Goal: Task Accomplishment & Management: Manage account settings

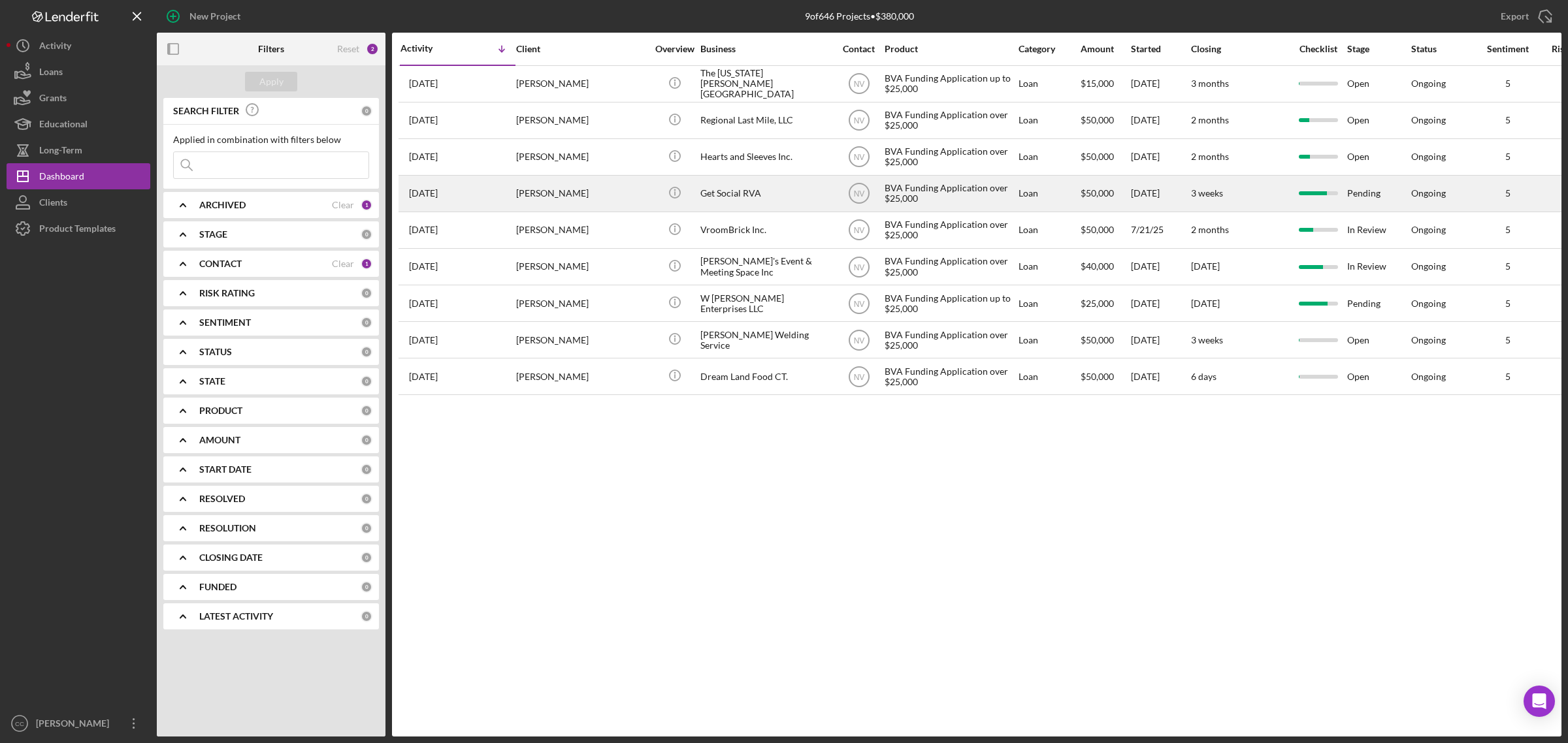
click at [735, 193] on div "Get Social RVA" at bounding box center [766, 194] width 131 height 35
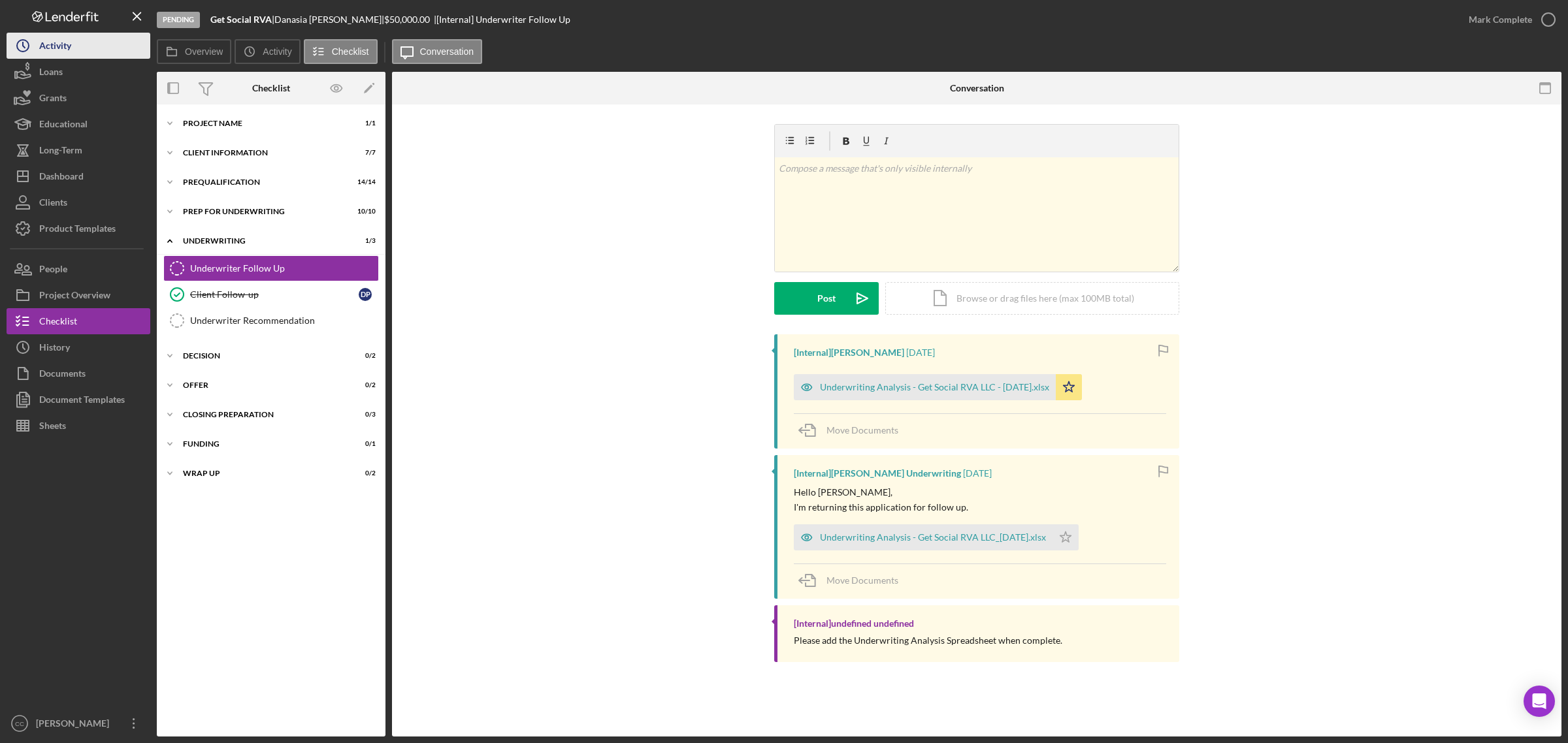
click at [60, 42] on div "Activity" at bounding box center [55, 47] width 32 height 29
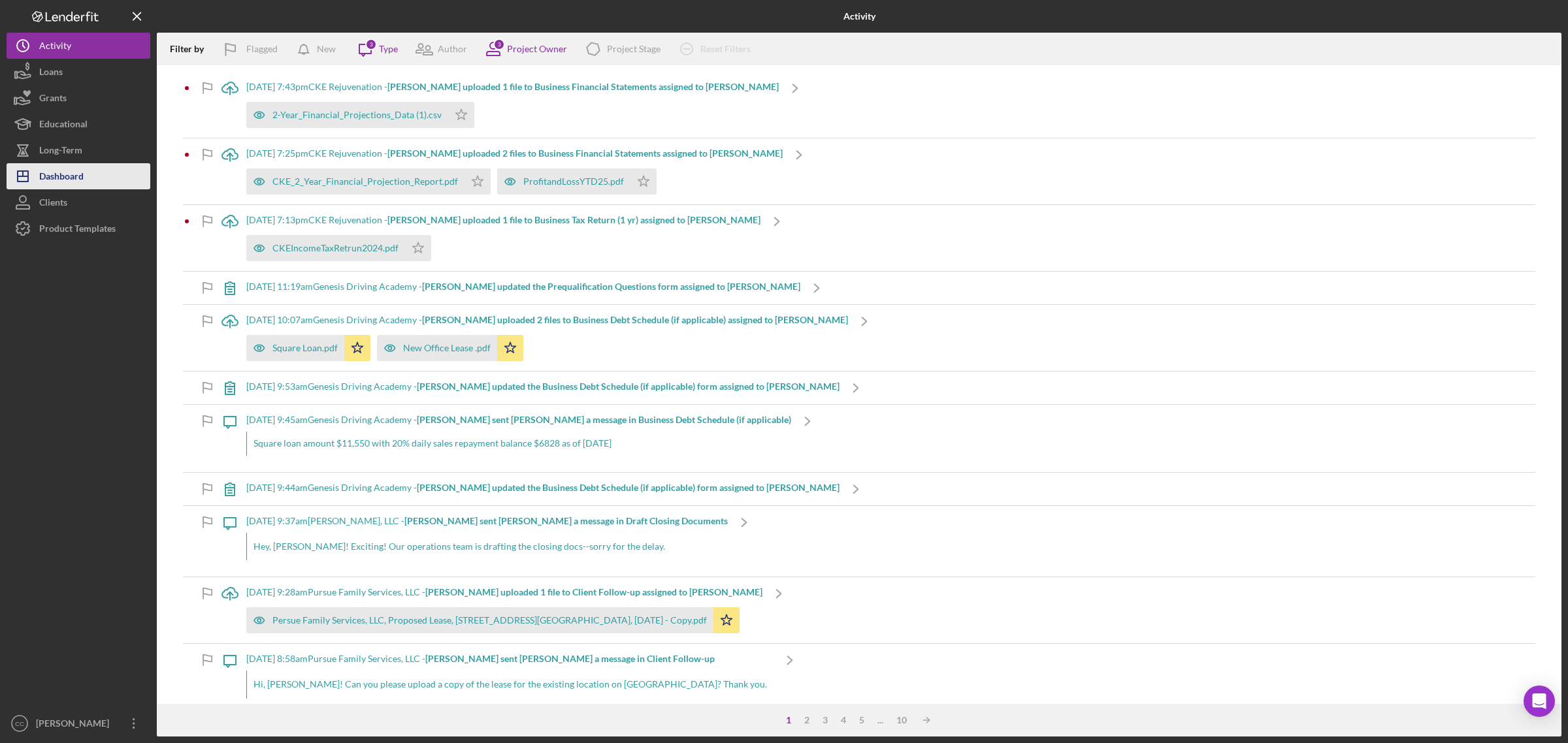
click at [49, 181] on div "Dashboard" at bounding box center [61, 177] width 45 height 29
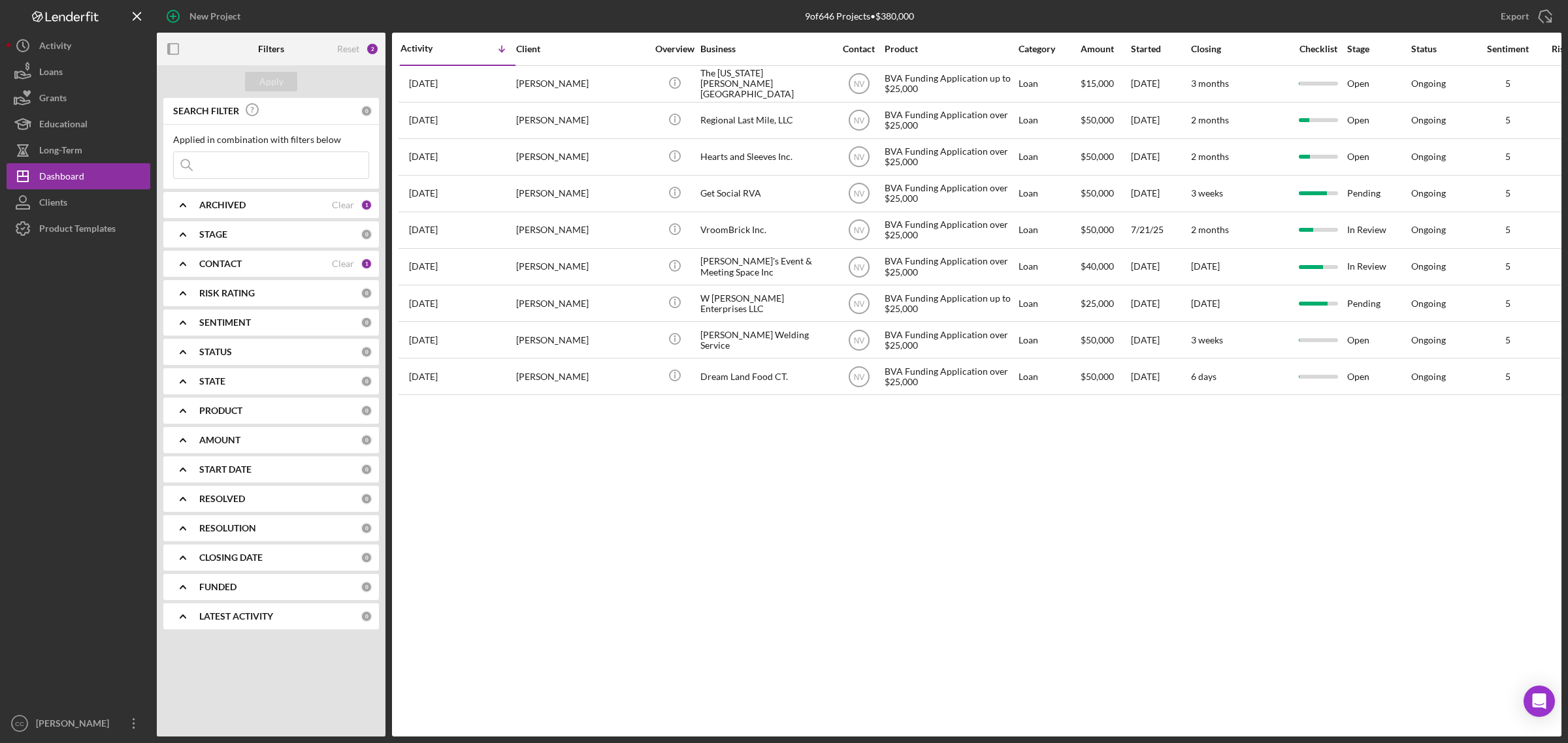
click at [256, 265] on div "CONTACT" at bounding box center [265, 264] width 133 height 10
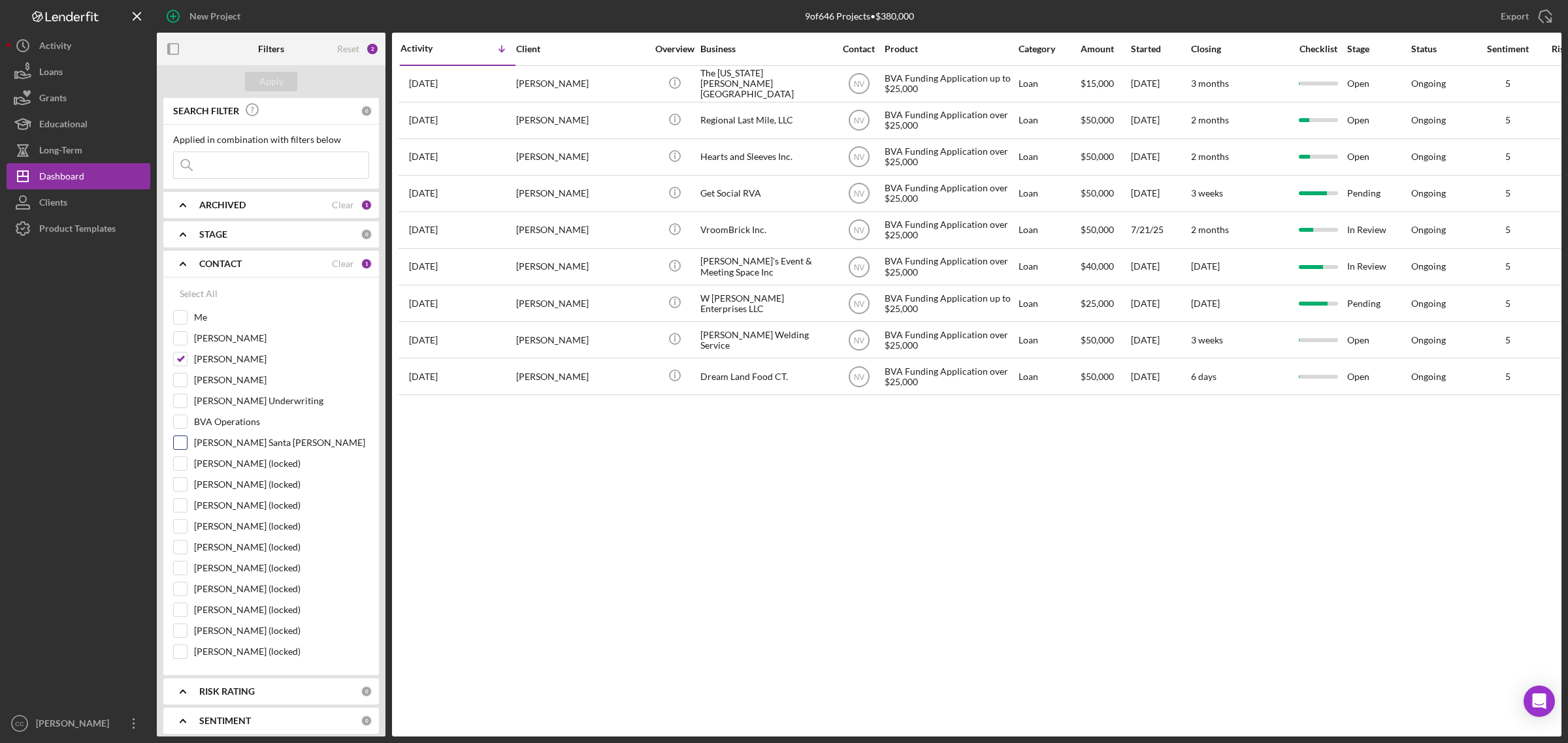
click at [181, 445] on input "[PERSON_NAME] Santa [PERSON_NAME]" at bounding box center [180, 443] width 13 height 13
checkbox input "true"
click at [261, 75] on div "Apply" at bounding box center [272, 82] width 24 height 20
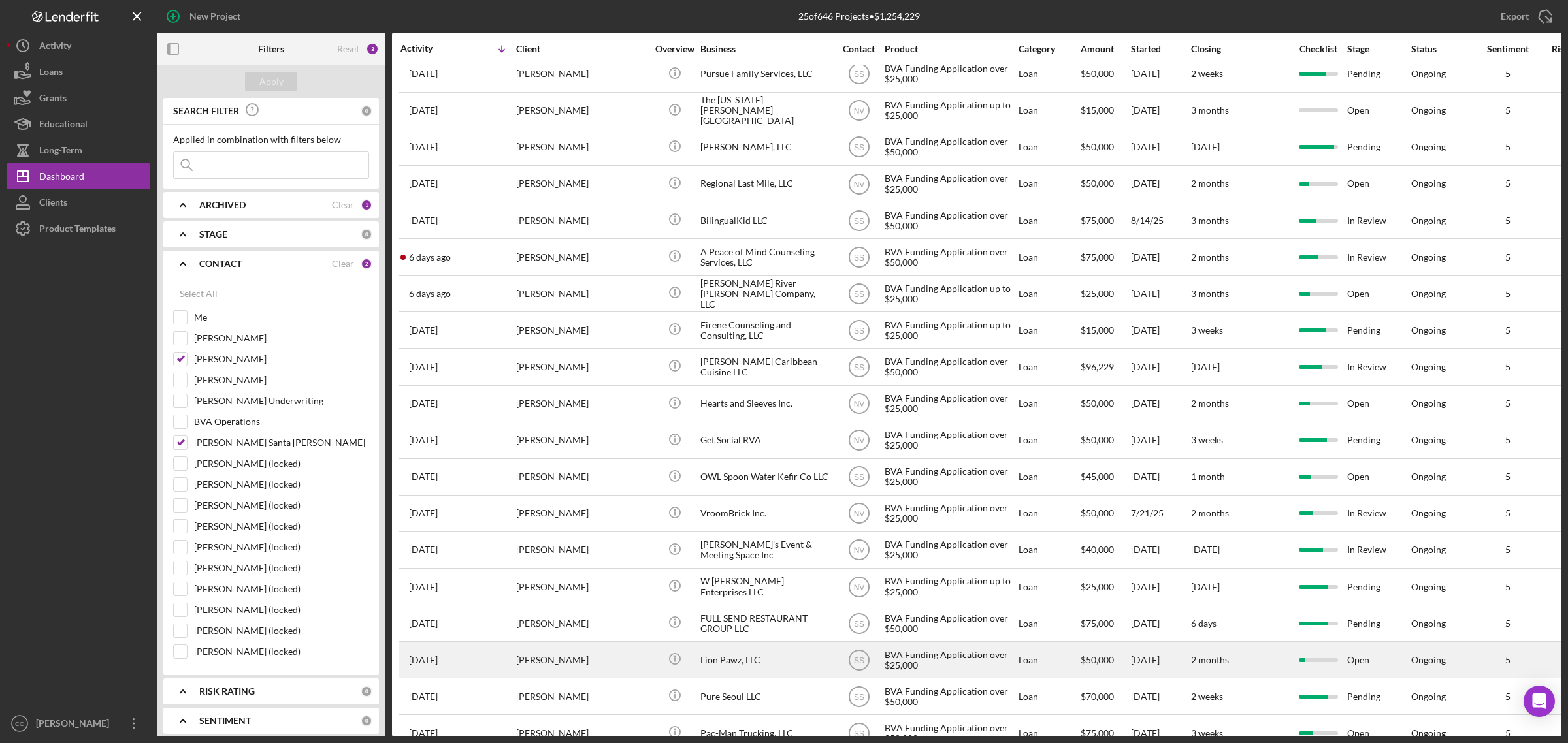
scroll to position [82, 0]
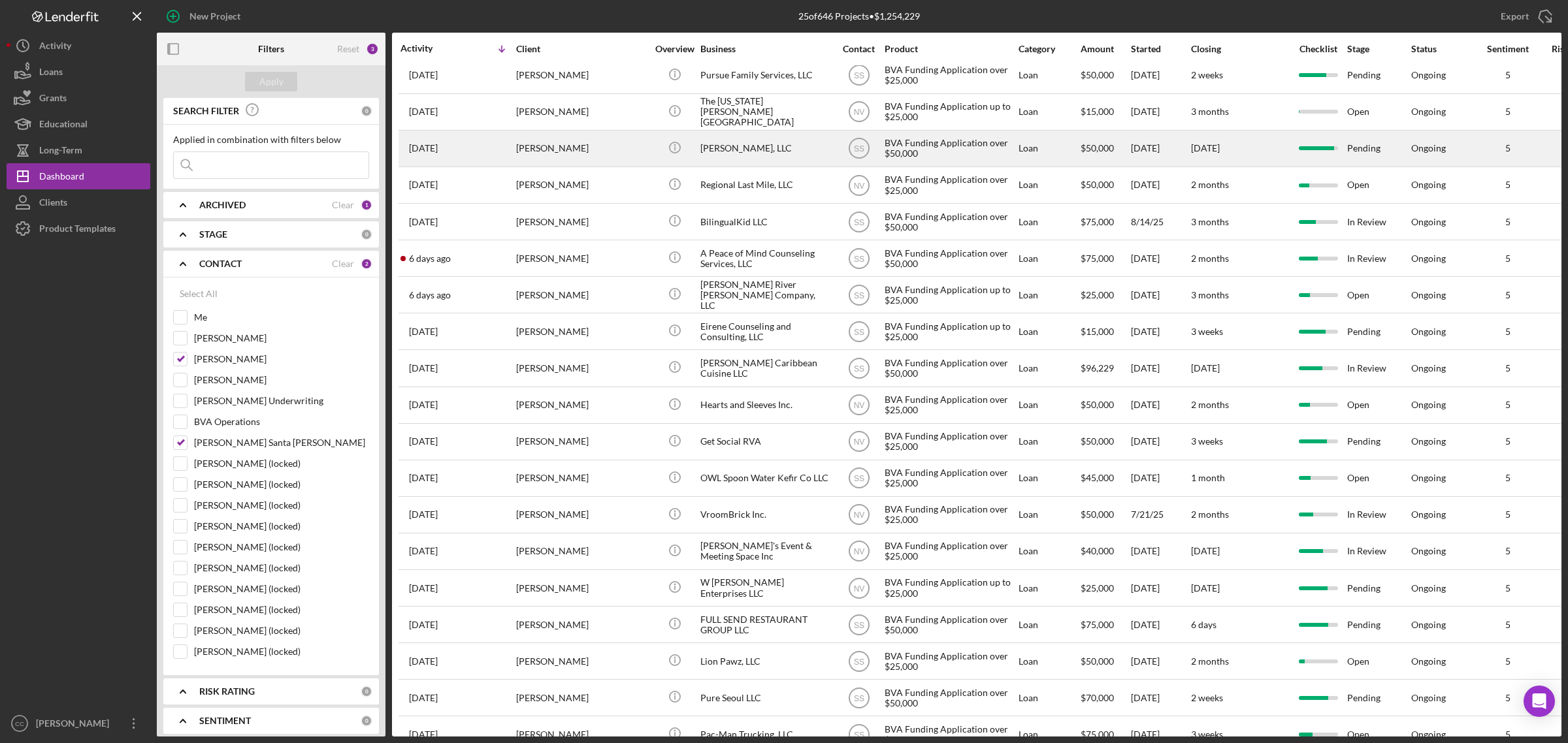
click at [750, 148] on div "Hankus, LLC" at bounding box center [766, 148] width 131 height 35
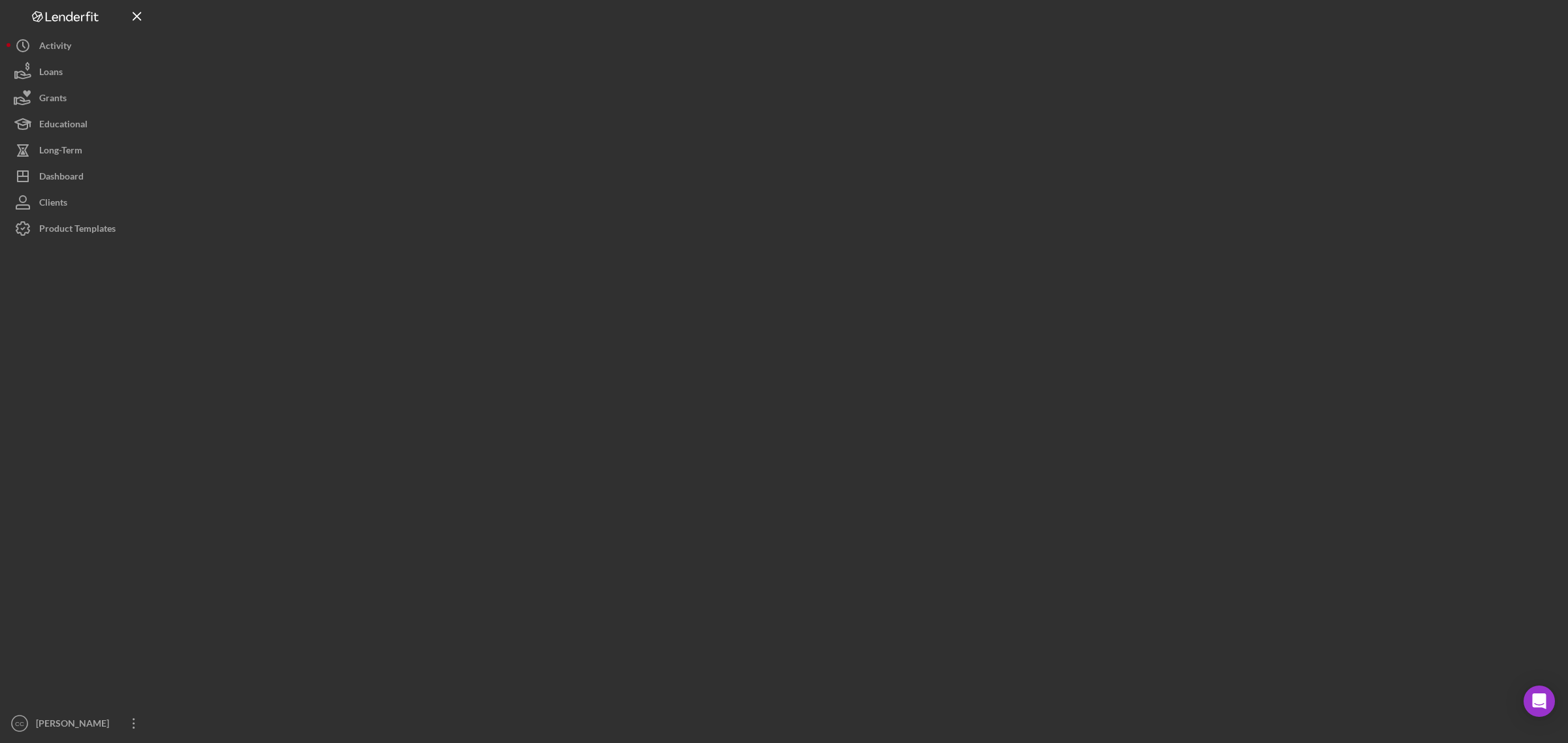
click at [750, 148] on div at bounding box center [859, 368] width 1405 height 737
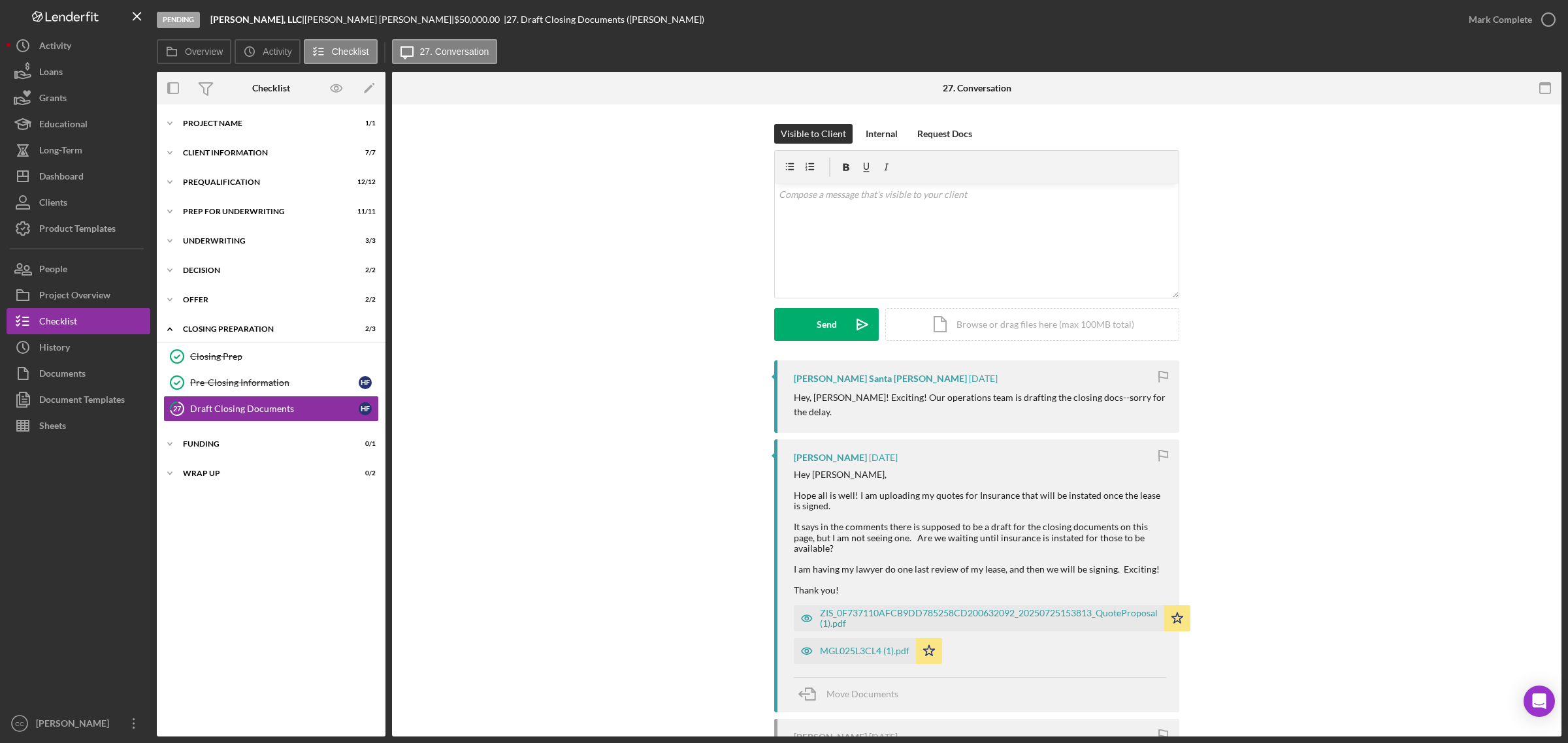
click at [575, 450] on div "Sara Santa Cruz 1 day ago Hey, Henry! Exciting! Our operations team is drafting…" at bounding box center [977, 660] width 1130 height 599
click at [278, 357] on div "Closing Prep" at bounding box center [284, 356] width 188 height 10
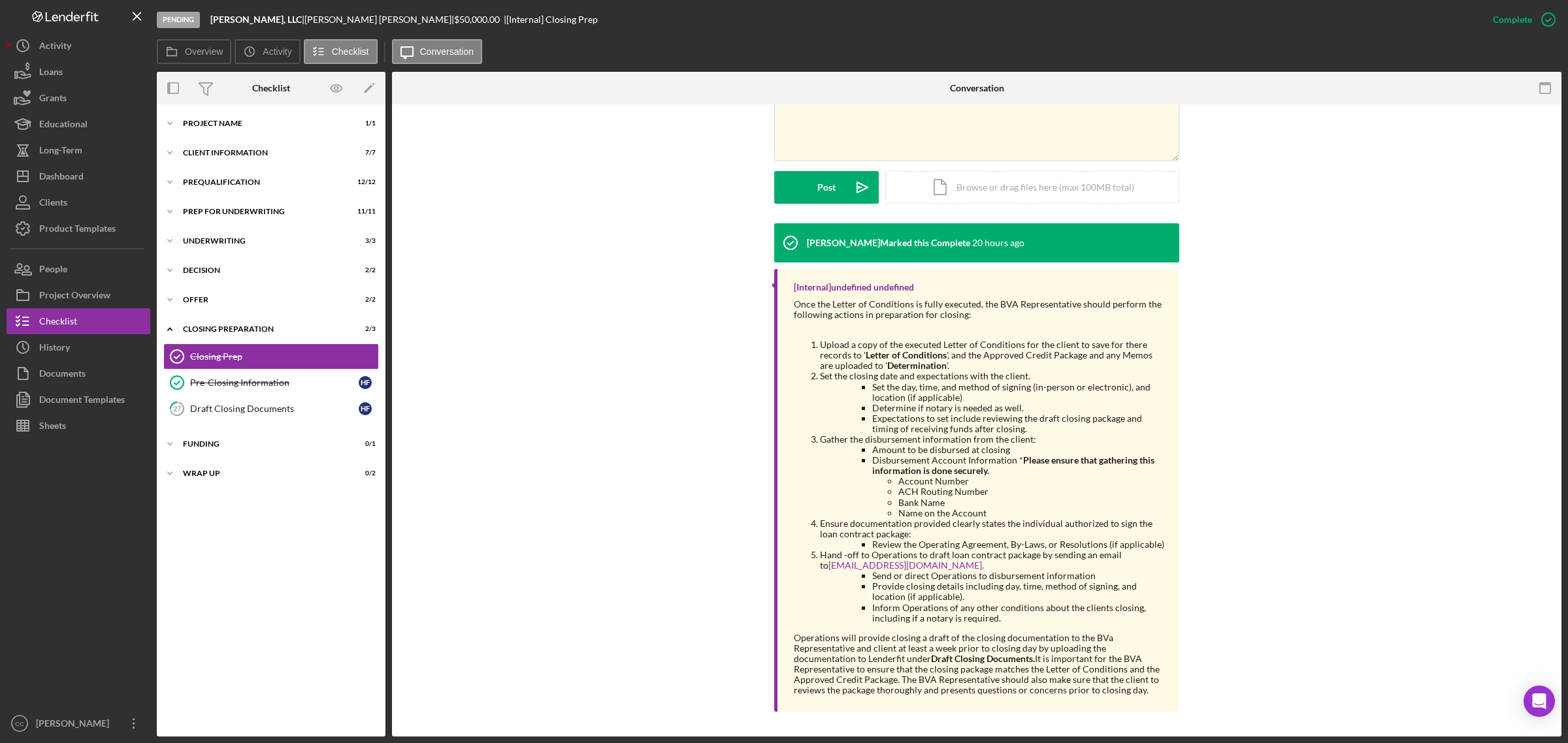
scroll to position [318, 0]
click at [198, 296] on div "Offer" at bounding box center [275, 300] width 186 height 8
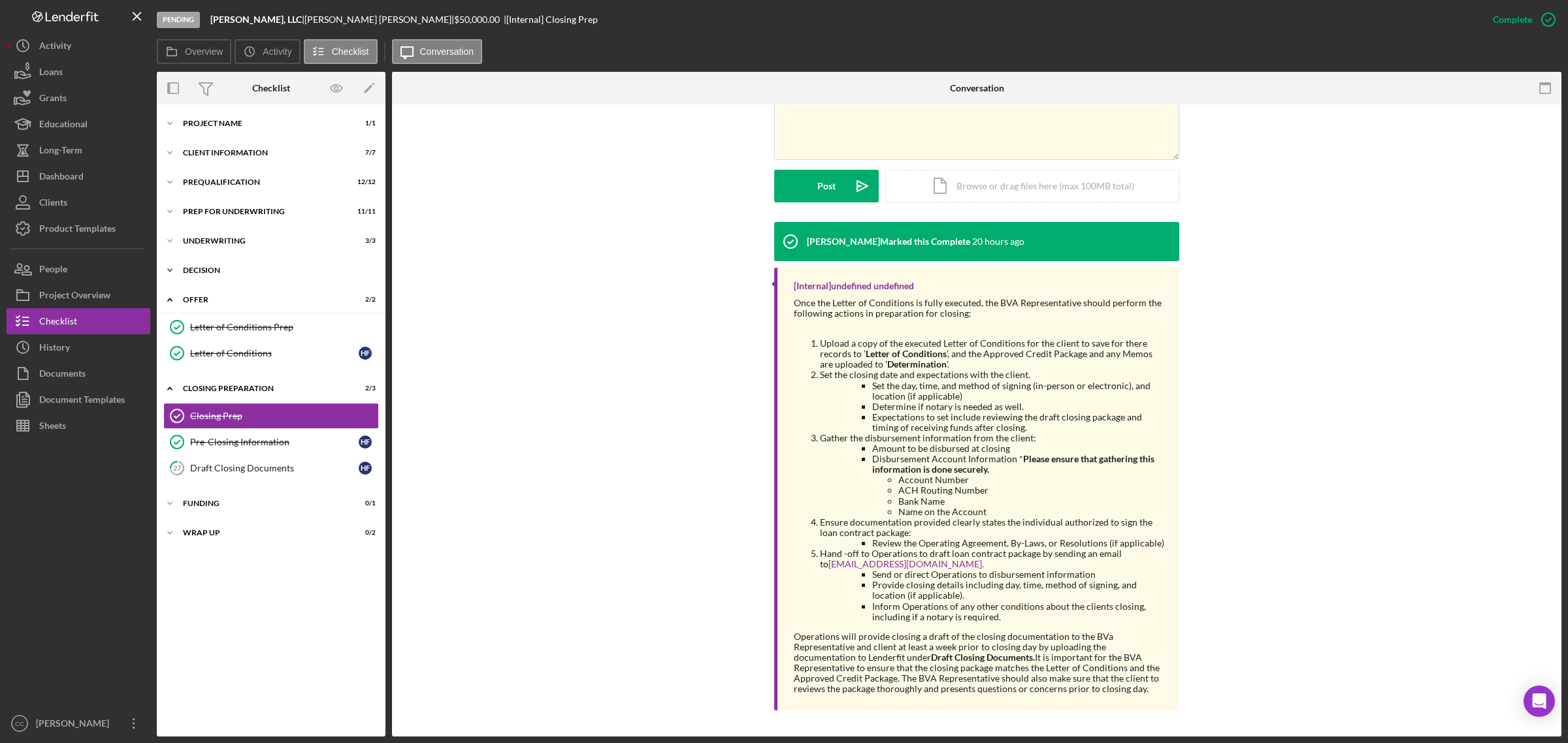
click at [227, 271] on div "Decision" at bounding box center [275, 271] width 186 height 8
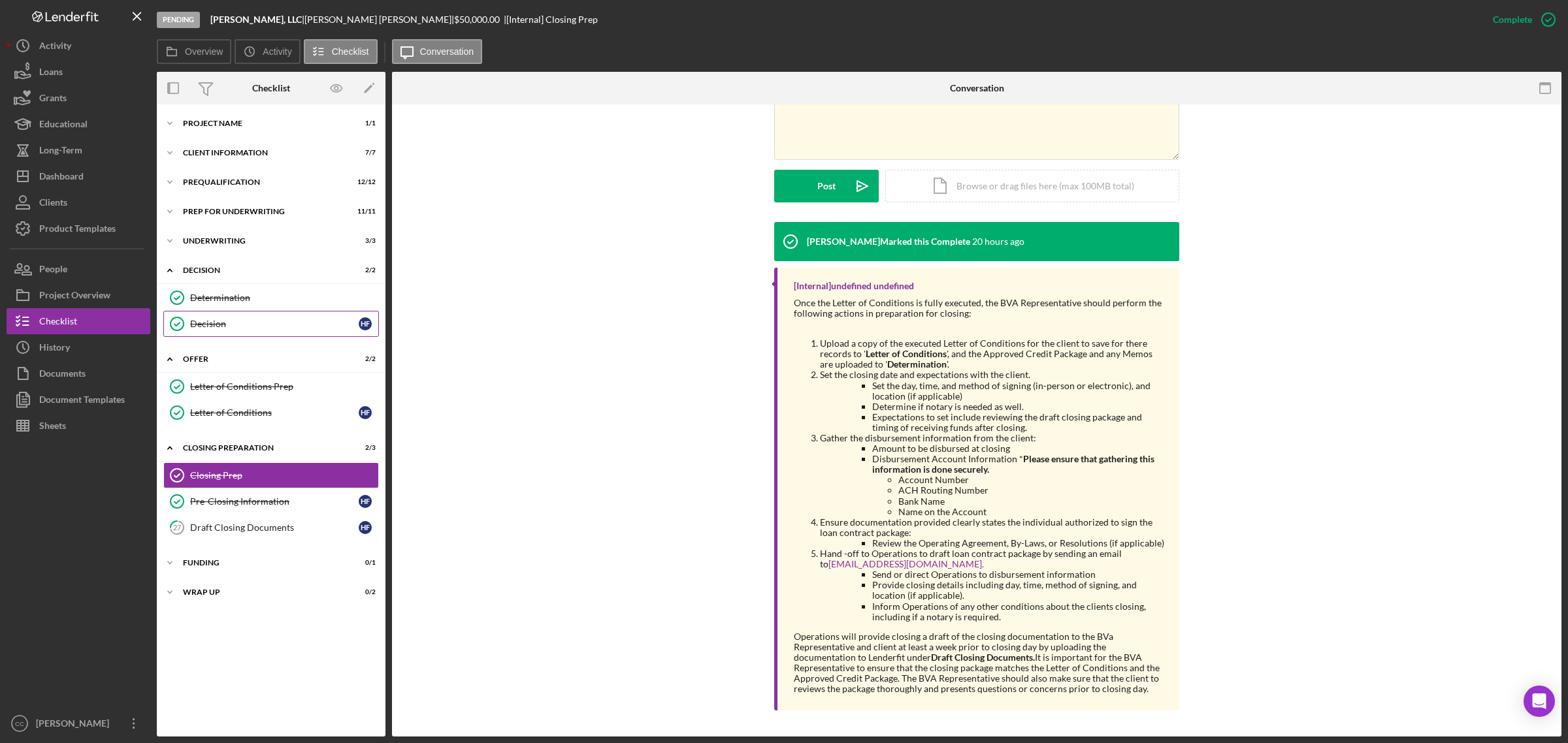
click at [231, 318] on link "Decision Decision H F" at bounding box center [271, 323] width 216 height 26
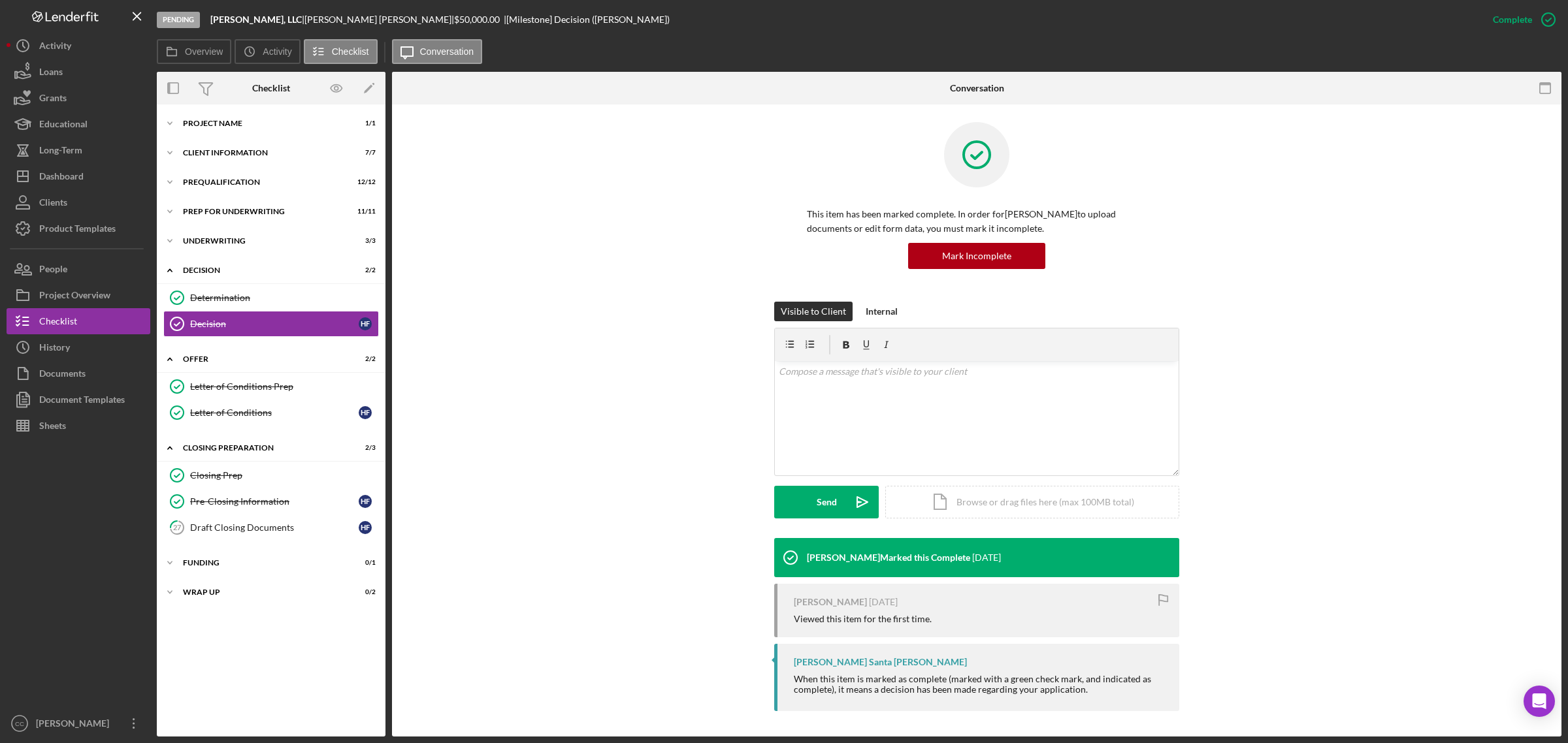
scroll to position [3, 0]
click at [248, 293] on div "Determination" at bounding box center [284, 297] width 188 height 10
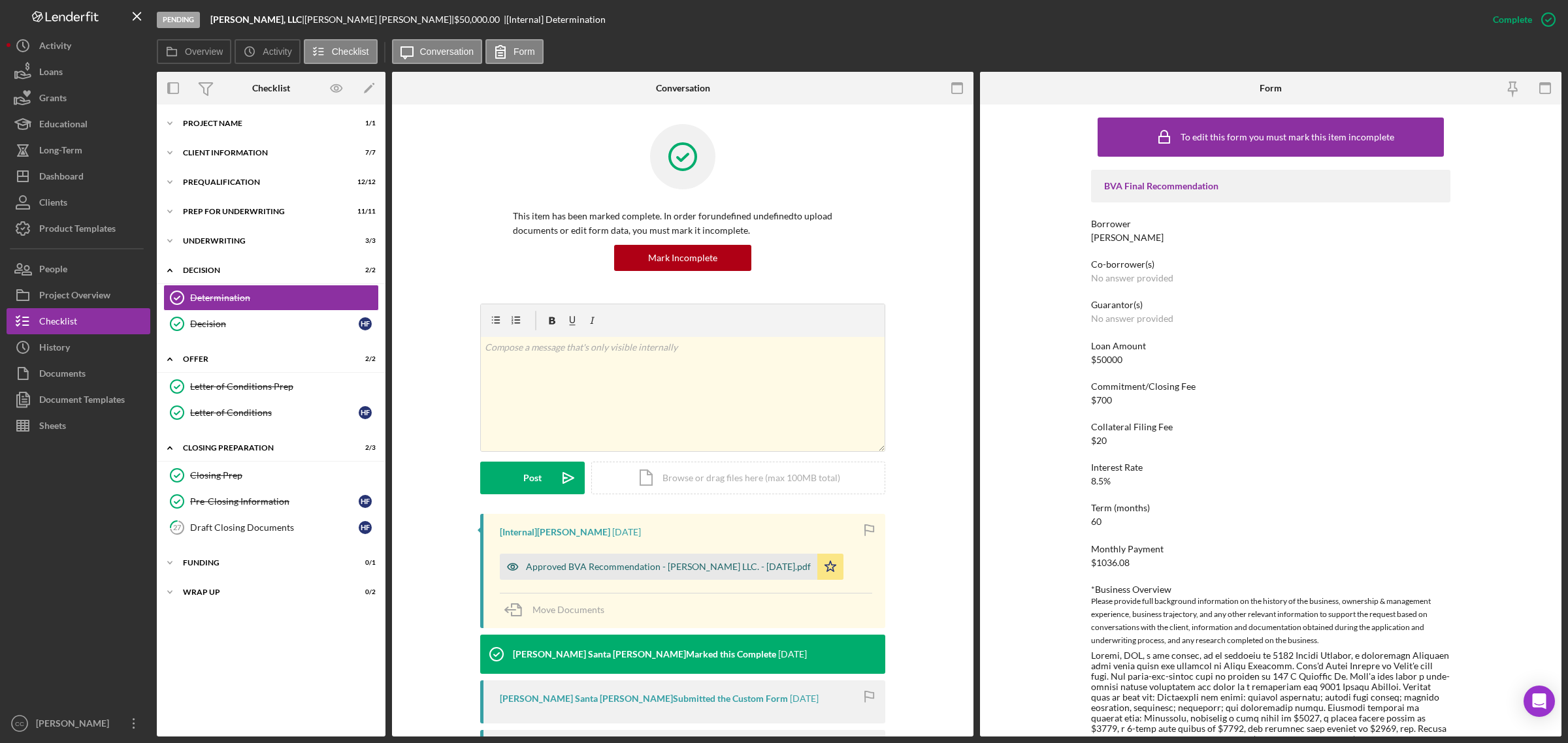
click at [729, 450] on div "Approved BVA Recommendation - [PERSON_NAME] LLC. - [DATE].pdf" at bounding box center [668, 566] width 285 height 10
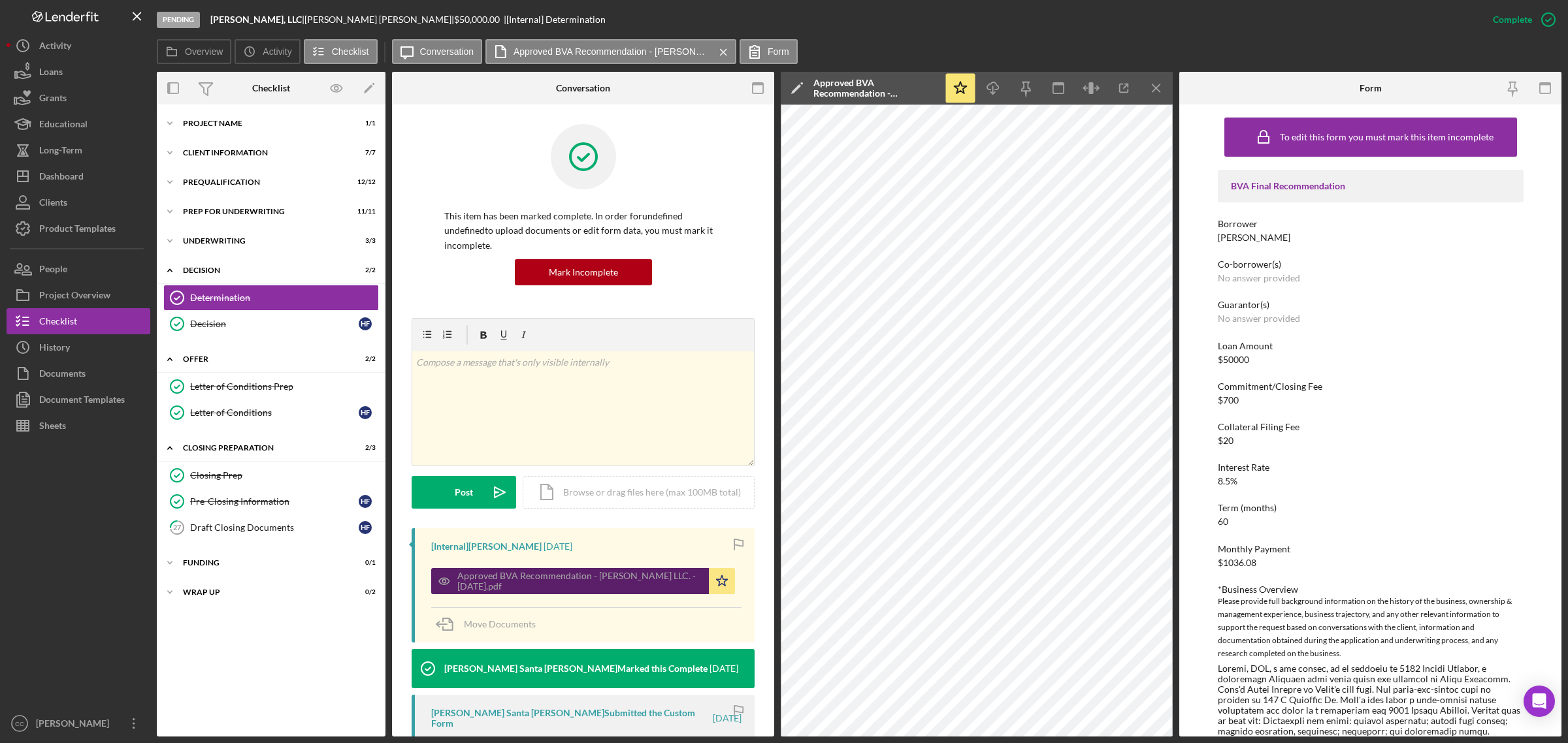
click at [632, 450] on div "Approved BVA Recommendation - [PERSON_NAME] LLC. - [DATE].pdf" at bounding box center [580, 581] width 245 height 21
click at [1045, 88] on icon "button" at bounding box center [1124, 88] width 29 height 29
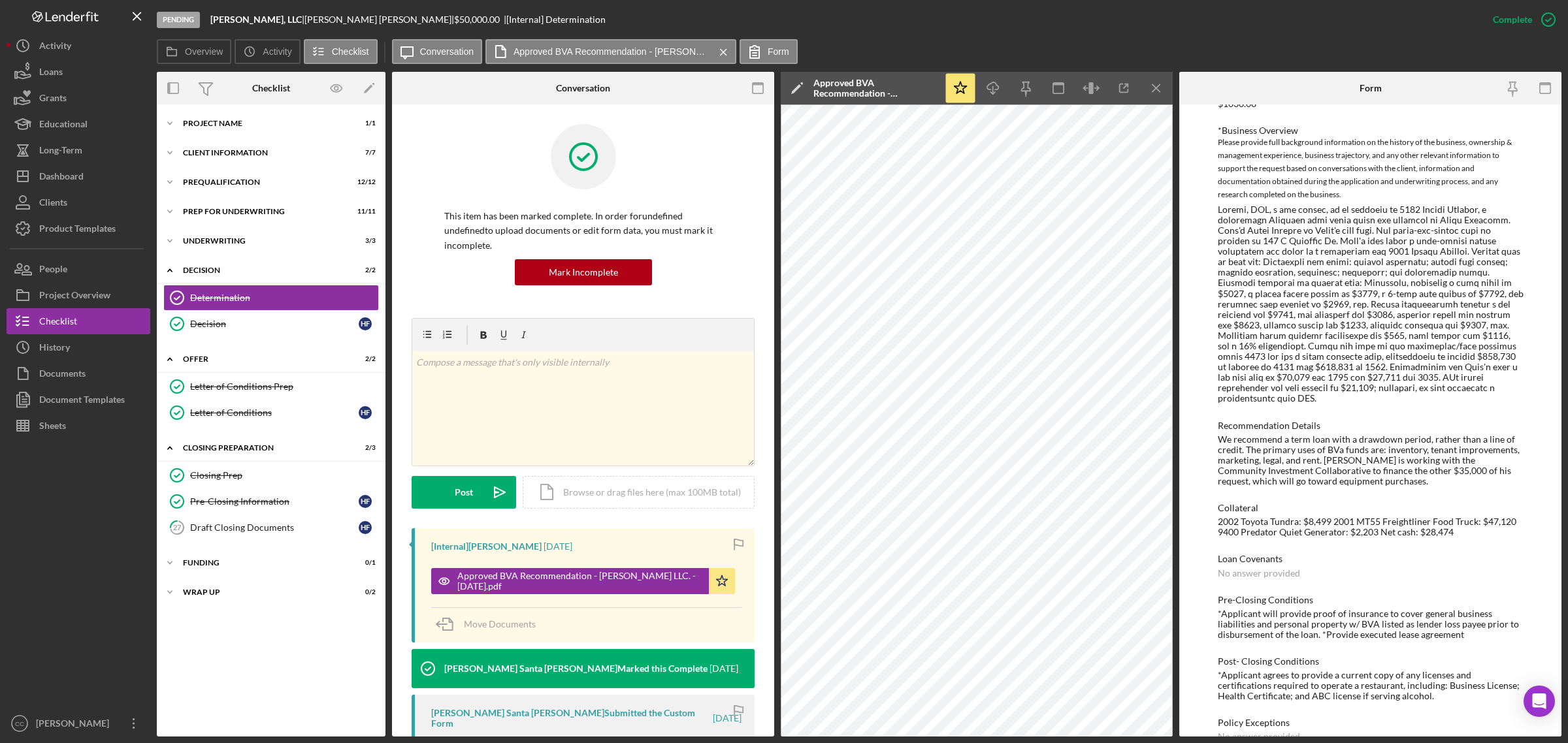
scroll to position [484, 0]
